Goal: Check status: Check status

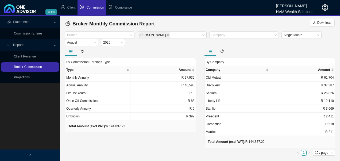
click at [29, 68] on link "Broker Commission" at bounding box center [28, 67] width 28 height 4
click at [166, 36] on icon "close" at bounding box center [167, 35] width 3 height 3
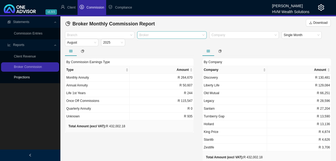
click at [29, 77] on link "Projections" at bounding box center [22, 77] width 16 height 4
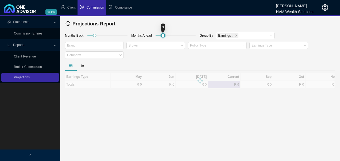
drag, startPoint x: 162, startPoint y: 35, endPoint x: 210, endPoint y: 36, distance: 47.6
click at [212, 36] on div "Months Back Months Ahead Group By Earnings ... Branch Broker Policy Type Earnin…" at bounding box center [200, 46] width 273 height 30
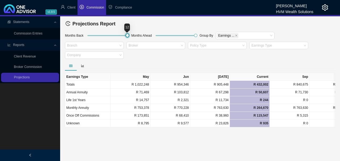
drag, startPoint x: 96, startPoint y: 34, endPoint x: 140, endPoint y: 36, distance: 44.4
click at [139, 36] on div "Months Back Months Ahead Group By Earnings ... Branch Broker Policy Type Earnin…" at bounding box center [200, 46] width 273 height 30
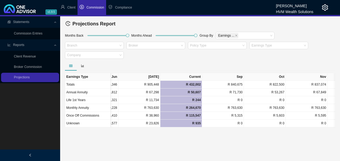
scroll to position [0, 426]
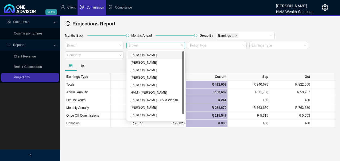
click at [181, 46] on div "Broker" at bounding box center [155, 45] width 59 height 7
click at [156, 55] on div "[PERSON_NAME]" at bounding box center [156, 54] width 50 height 5
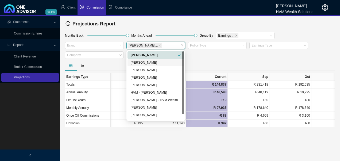
click at [242, 61] on div at bounding box center [200, 66] width 270 height 10
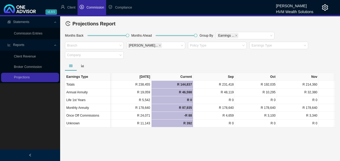
scroll to position [0, 482]
